Goal: Task Accomplishment & Management: Use online tool/utility

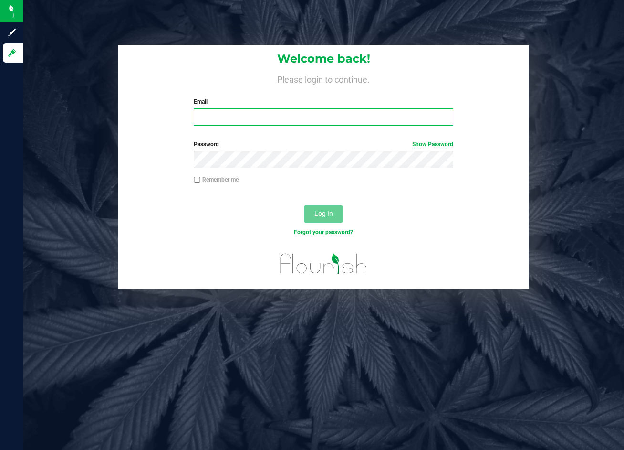
click at [312, 116] on input "Email" at bounding box center [323, 116] width 259 height 17
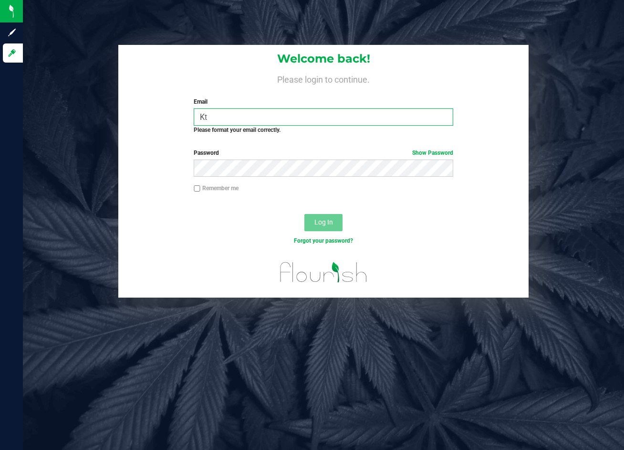
type input "K"
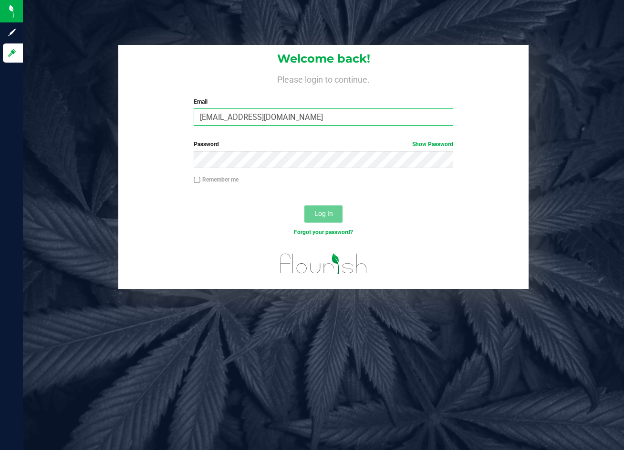
type input "ktomaskovich@liveparallel.com"
click at [305, 205] on button "Log In" at bounding box center [324, 213] width 38 height 17
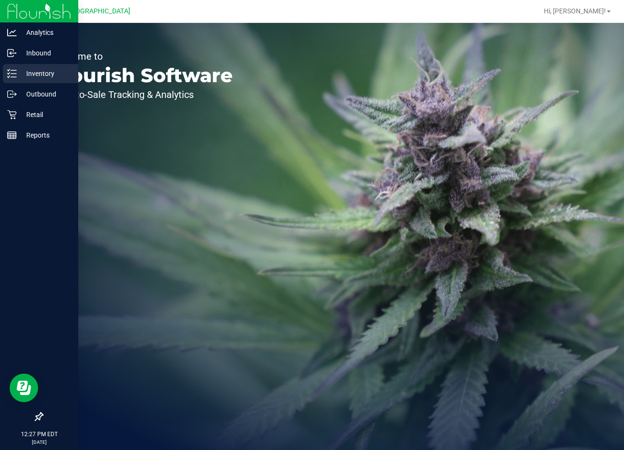
click at [52, 72] on p "Inventory" at bounding box center [45, 73] width 57 height 11
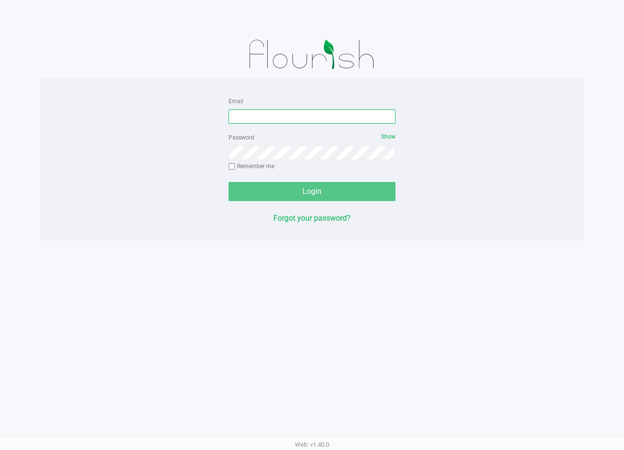
click at [338, 117] on input "Email" at bounding box center [312, 116] width 167 height 14
type input "ktomaskovich@liveparallel.com"
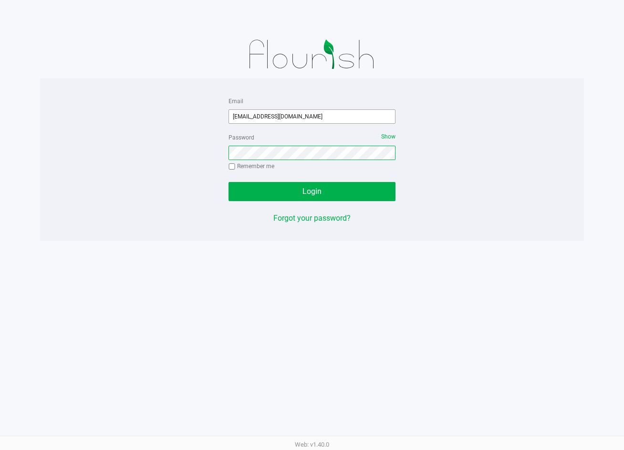
click at [229, 182] on button "Login" at bounding box center [312, 191] width 167 height 19
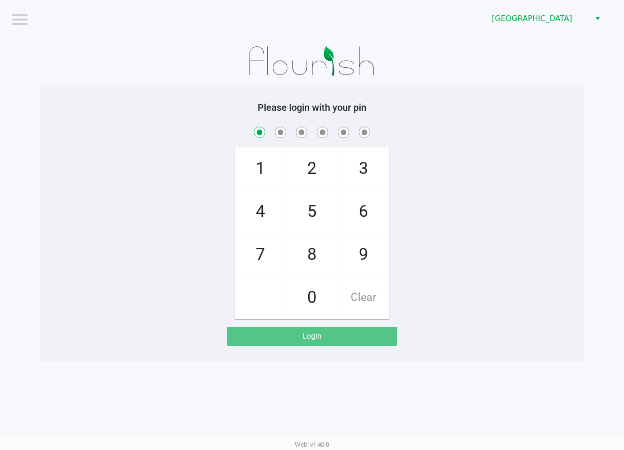
checkbox input "true"
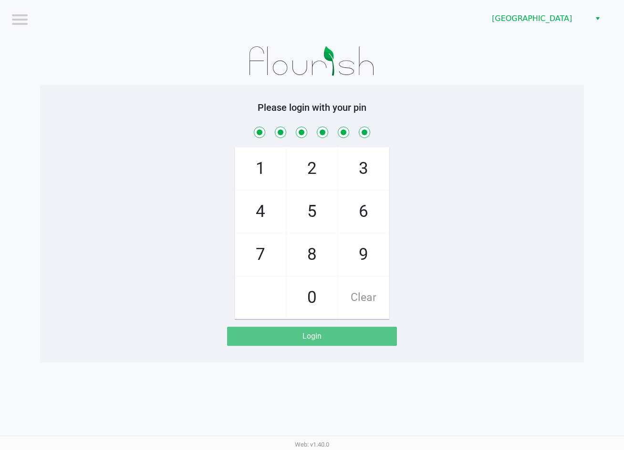
checkbox input "true"
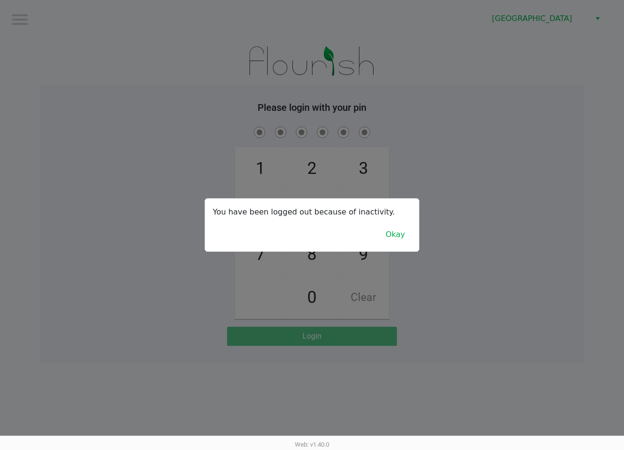
click at [541, 257] on div at bounding box center [312, 225] width 624 height 450
checkbox input "true"
click at [520, 217] on div at bounding box center [312, 225] width 624 height 450
